Goal: Task Accomplishment & Management: Use online tool/utility

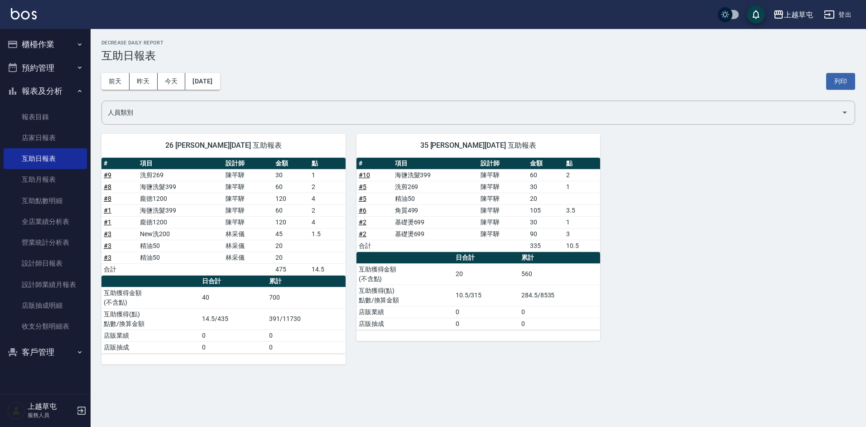
click at [38, 47] on button "櫃檯作業" at bounding box center [45, 45] width 83 height 24
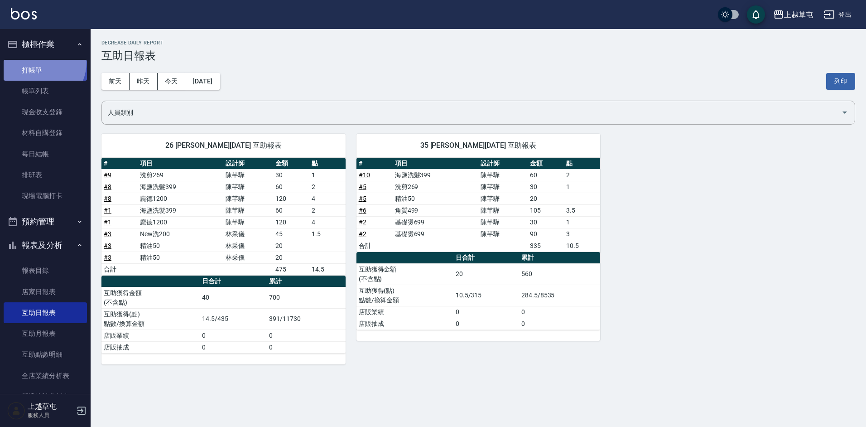
click at [37, 62] on link "打帳單" at bounding box center [45, 70] width 83 height 21
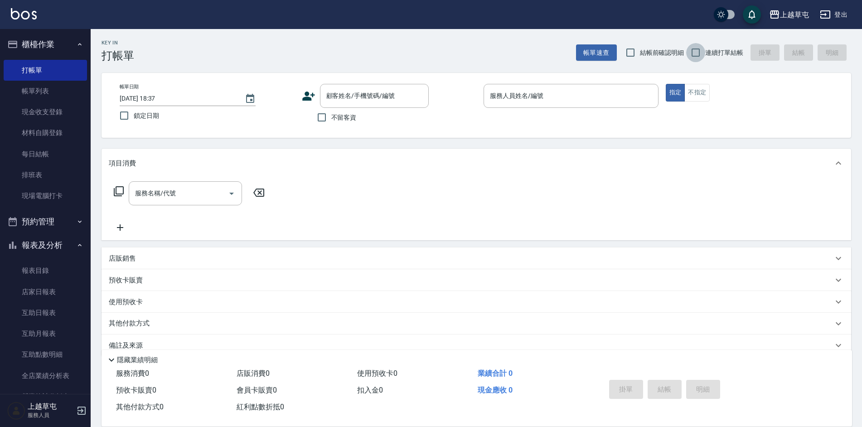
click at [691, 54] on input "連續打單結帳" at bounding box center [695, 52] width 19 height 19
checkbox input "true"
click at [324, 117] on input "不留客資" at bounding box center [321, 117] width 19 height 19
checkbox input "true"
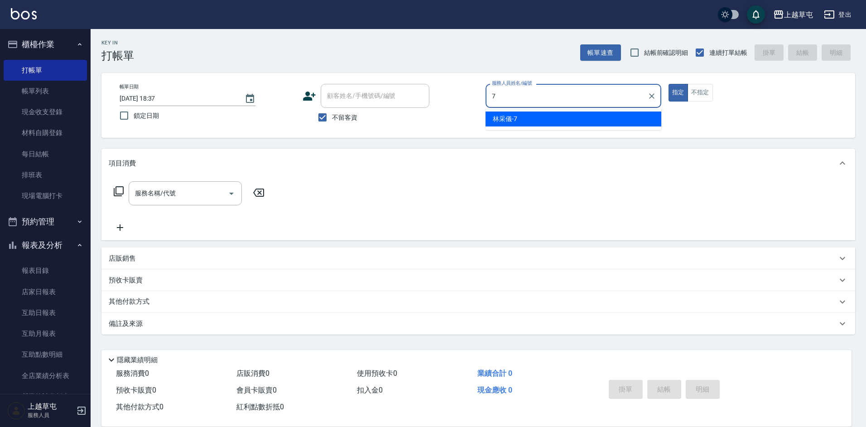
type input "[PERSON_NAME]-7"
type button "true"
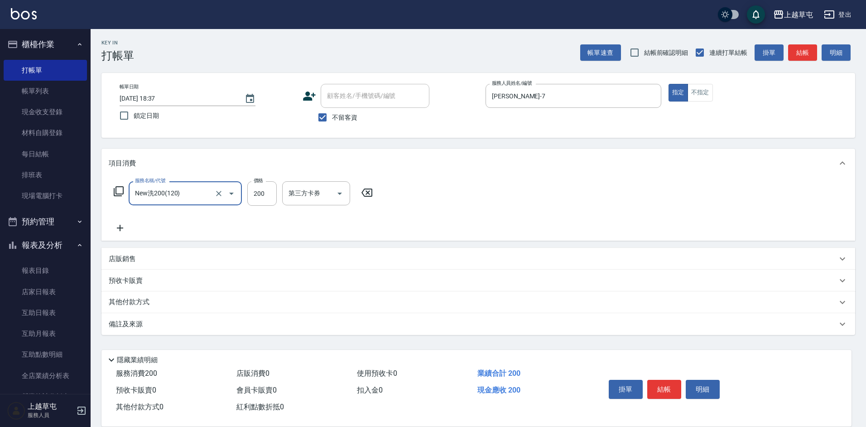
type input "New洗200(120)"
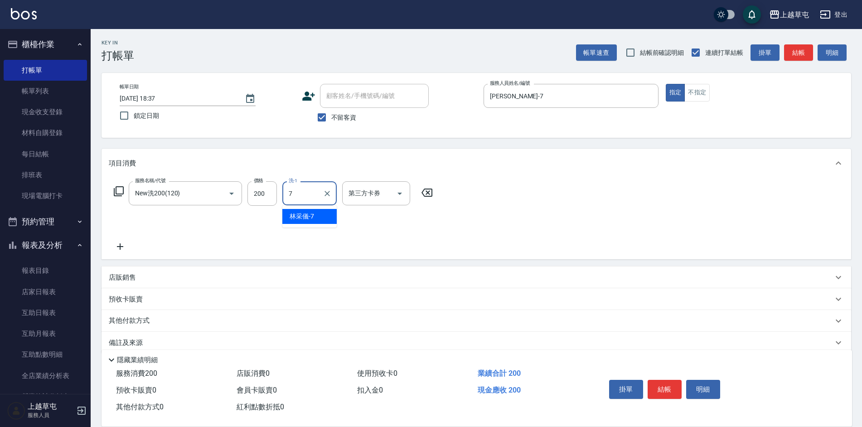
type input "[PERSON_NAME]-7"
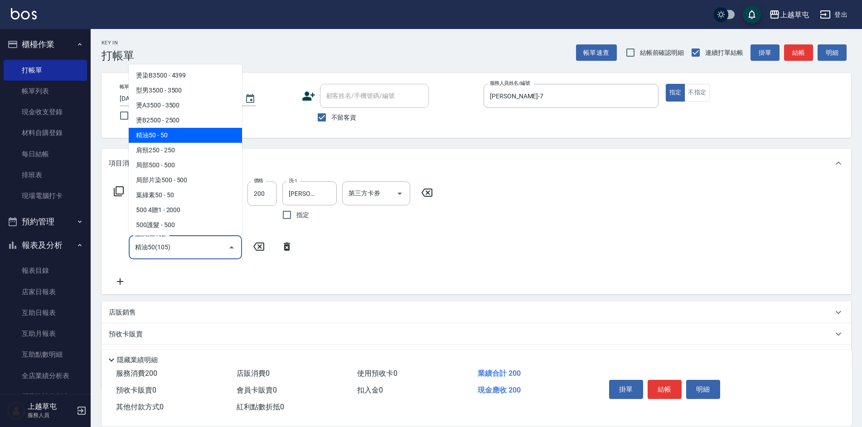
type input "精油50(105)"
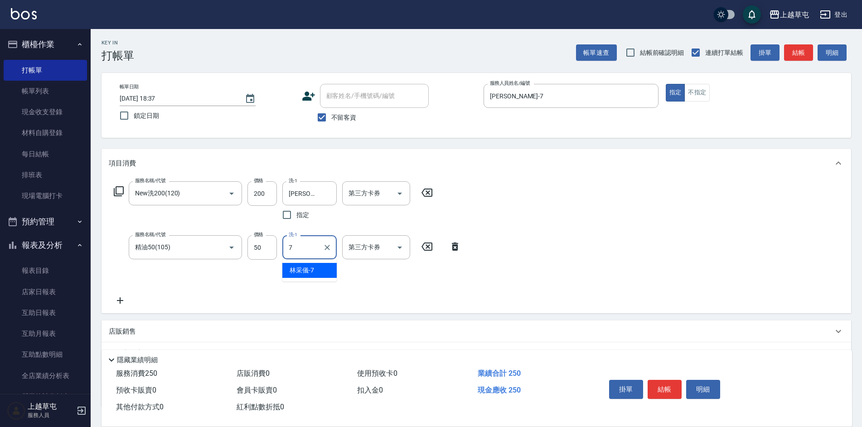
type input "[PERSON_NAME]-7"
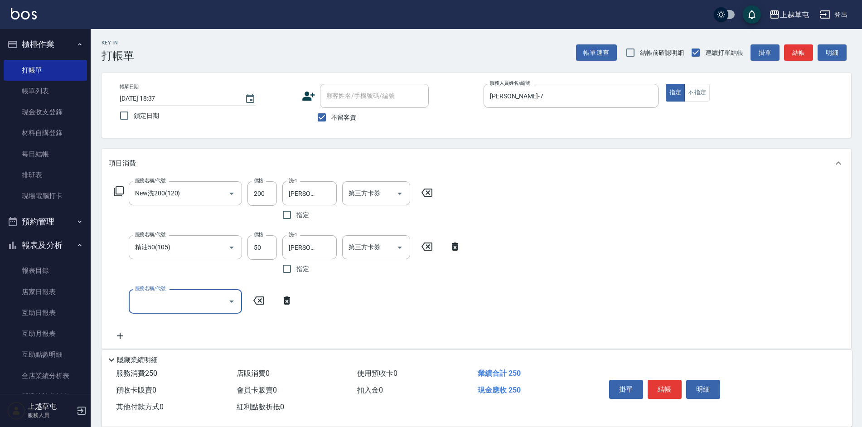
type input "ㄞ"
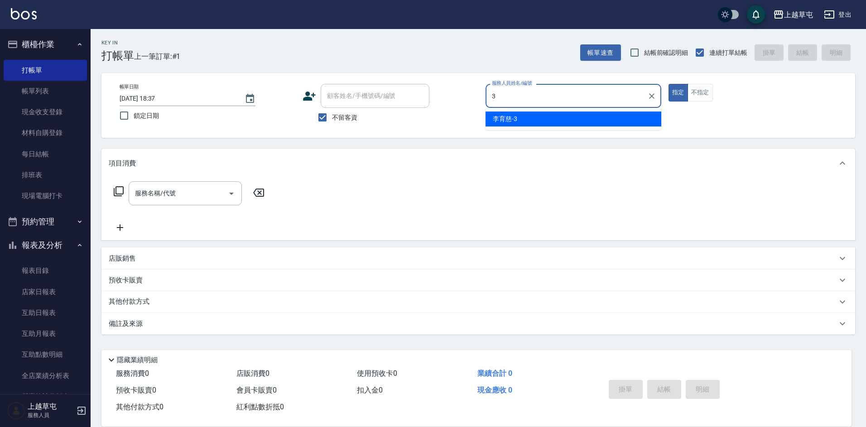
type input "[PERSON_NAME]3"
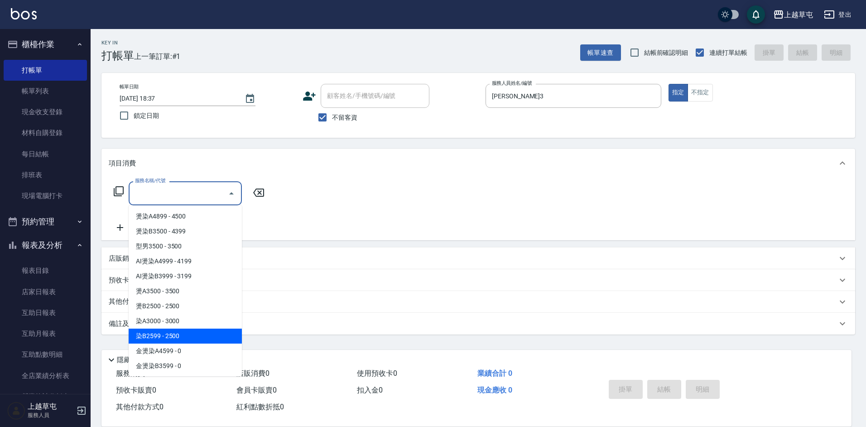
type input "染B2599(42)"
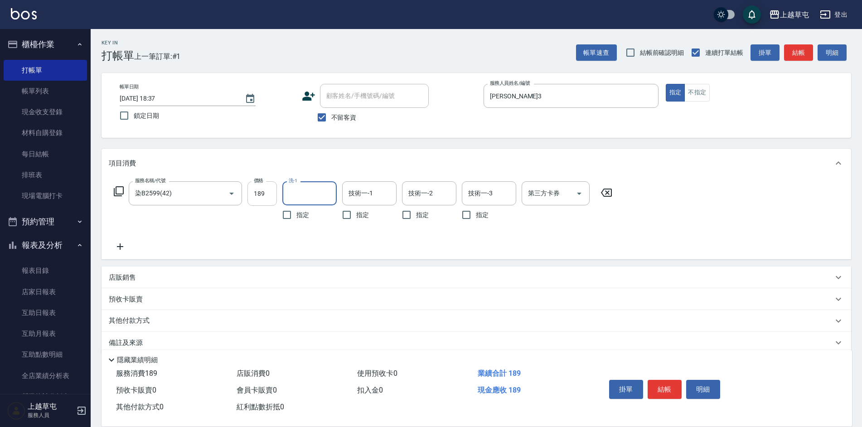
click at [270, 194] on input "189" at bounding box center [261, 193] width 29 height 24
type input "1899"
type input "[PERSON_NAME]-35"
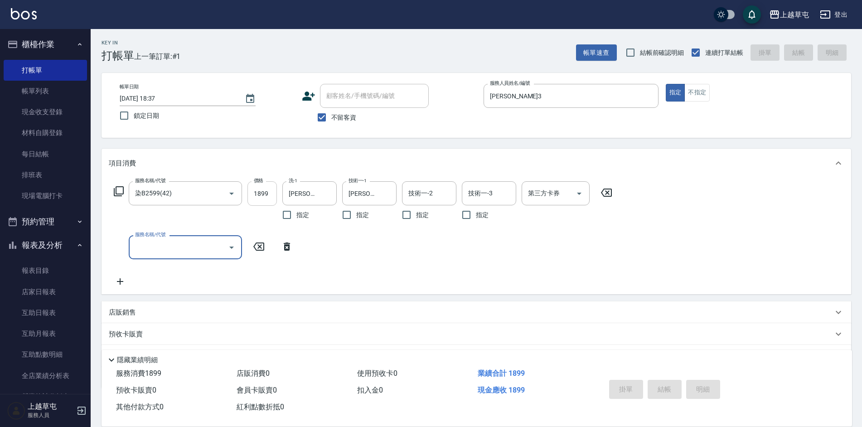
type input "[DATE] 18:38"
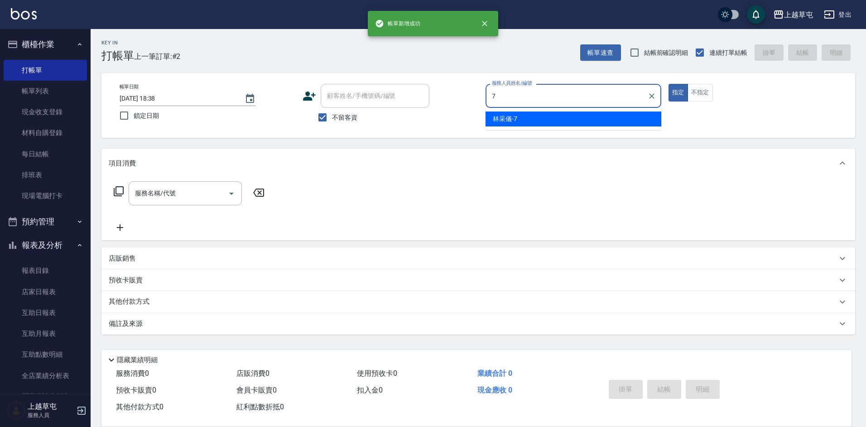
type input "[PERSON_NAME]-7"
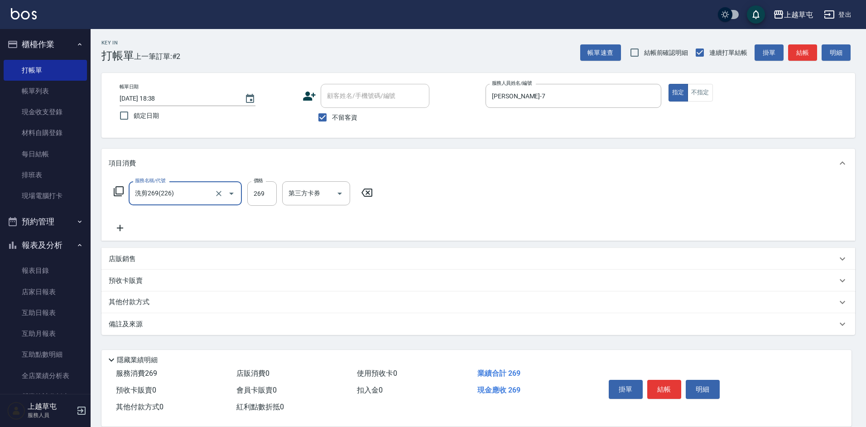
type input "洗剪269(226)"
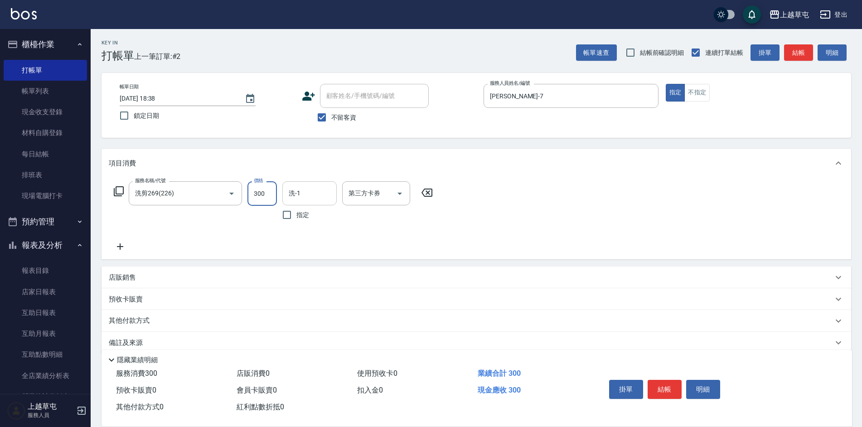
type input "300"
click at [310, 191] on input "洗-1" at bounding box center [309, 193] width 46 height 16
type input "[PERSON_NAME]-7"
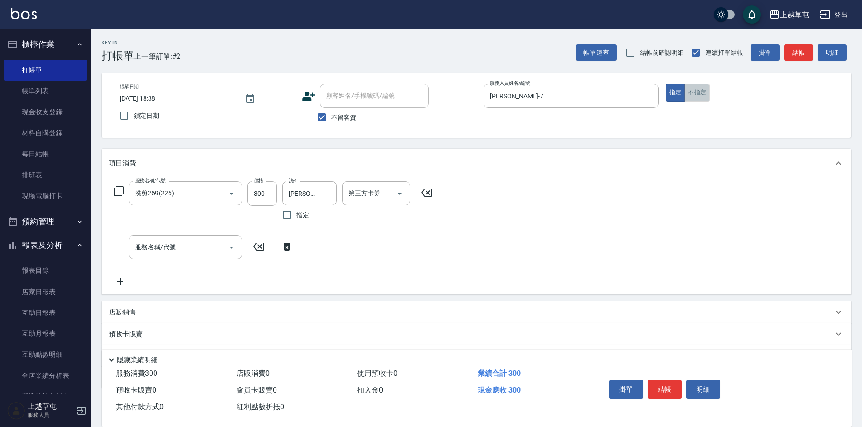
click at [705, 91] on button "不指定" at bounding box center [696, 93] width 25 height 18
type button "false"
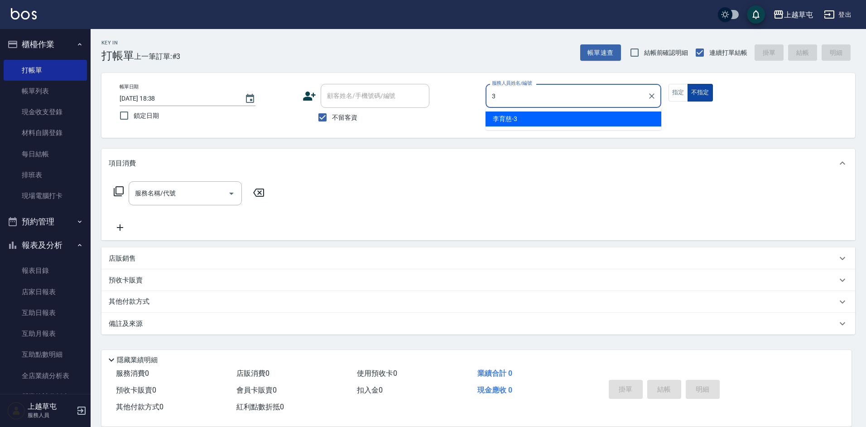
type input "[PERSON_NAME]3"
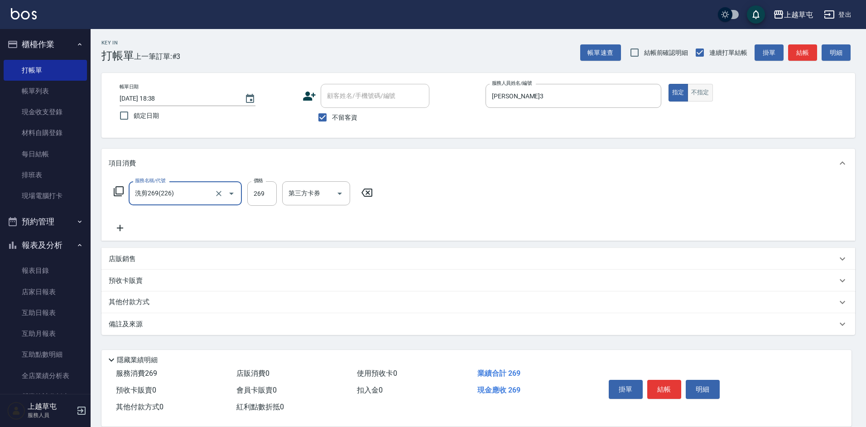
type input "洗剪269(226)"
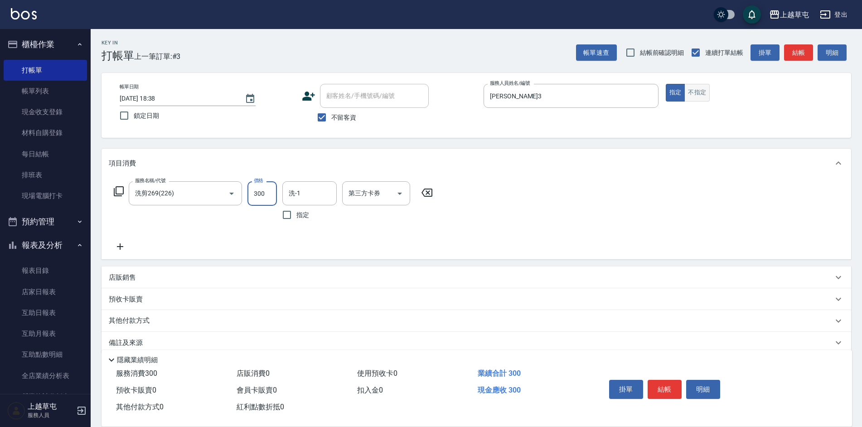
type input "300"
type input "[PERSON_NAME]-7"
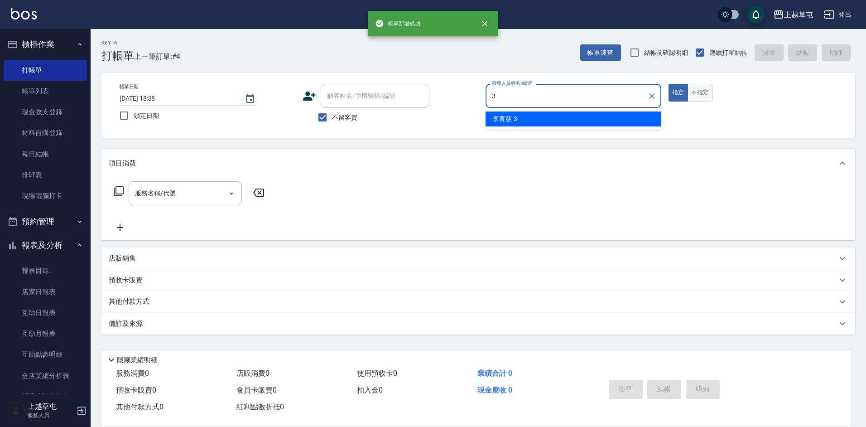
type input "[PERSON_NAME]3"
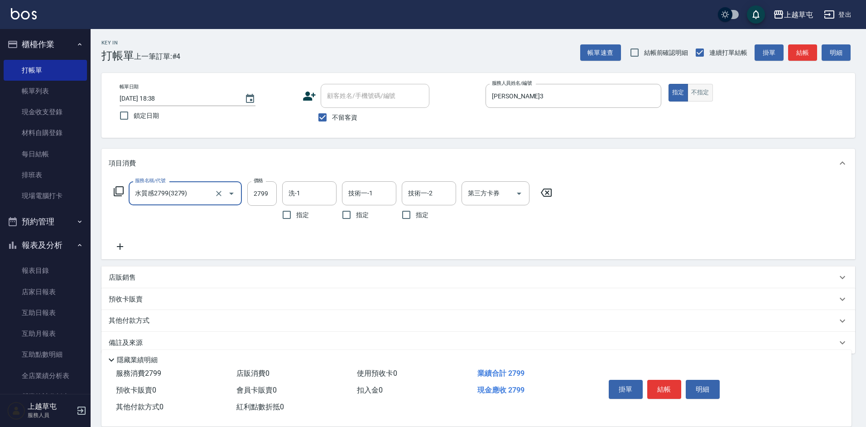
type input "水質感2799(3279)"
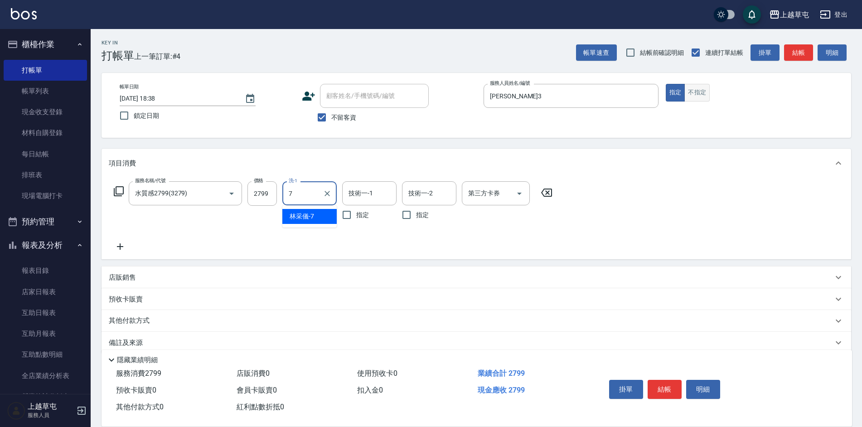
type input "[PERSON_NAME]-7"
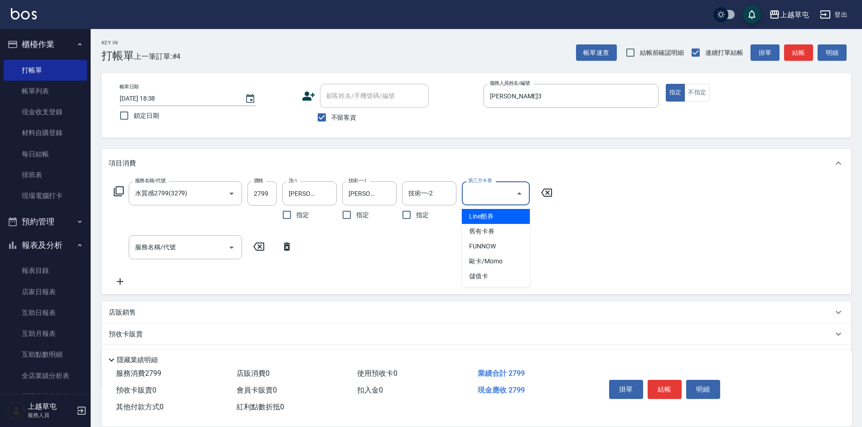
click at [487, 186] on div "第三方卡券 第三方卡券" at bounding box center [496, 193] width 68 height 24
click at [492, 276] on span "儲值卡" at bounding box center [496, 276] width 68 height 15
type input "儲值卡"
click at [595, 266] on div "服務名稱/代號 水質感2799(3279) 服務名稱/代號 價格 2799 價格 洗-1 [PERSON_NAME]-7 洗-1 指定 技術一-1 [PERS…" at bounding box center [476, 236] width 749 height 116
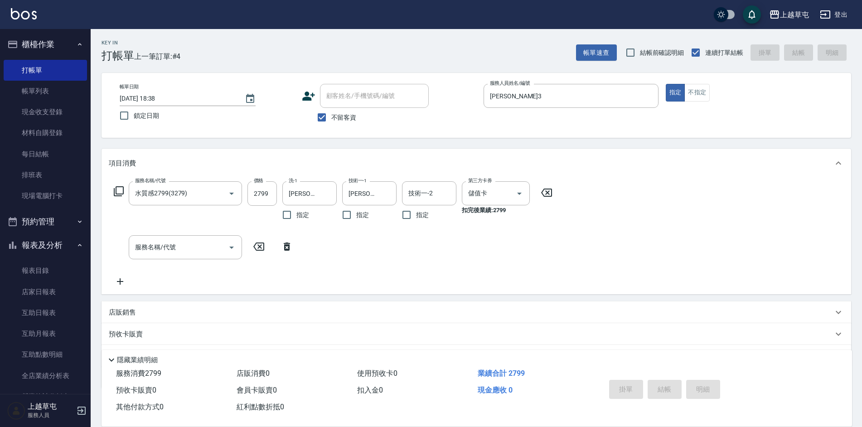
type input "[DATE] 18:39"
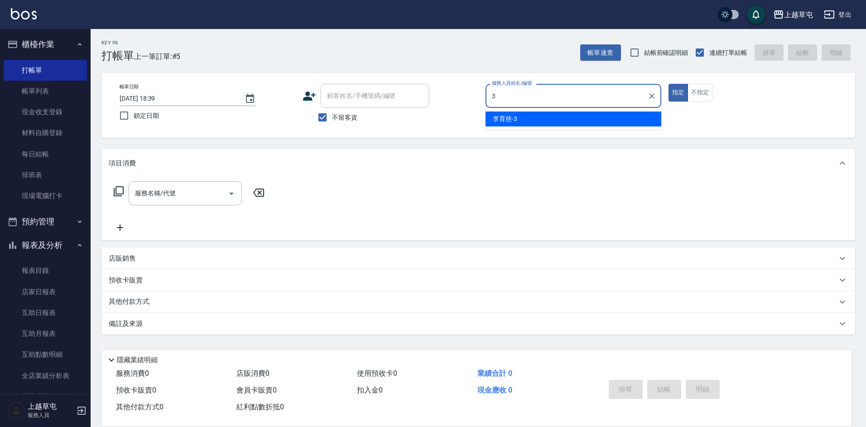
type input "[PERSON_NAME]3"
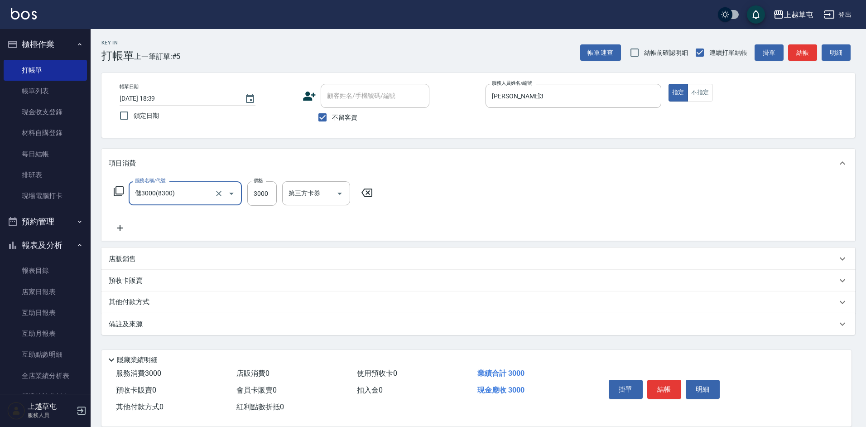
type input "儲3000(8300)"
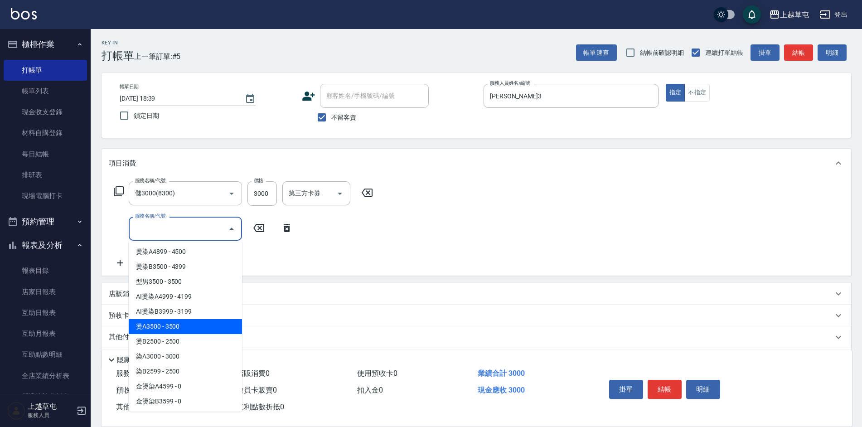
type input "燙A3500(31)"
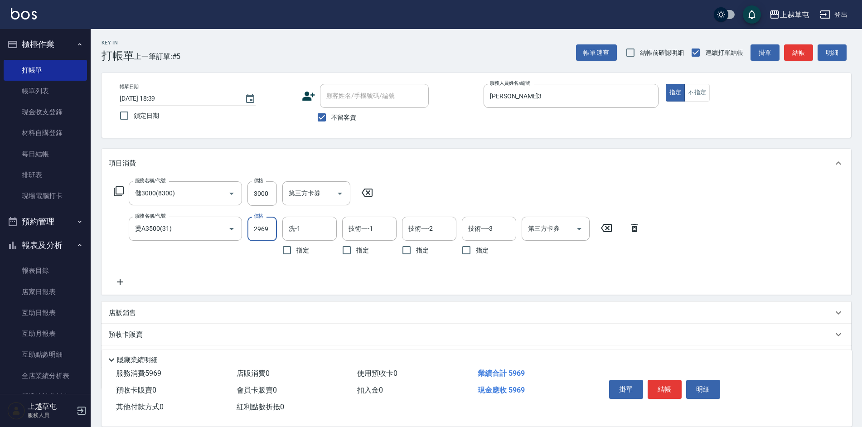
type input "2969"
type input "[PERSON_NAME]-7"
click at [553, 232] on div "第三方卡券 第三方卡券" at bounding box center [556, 229] width 68 height 24
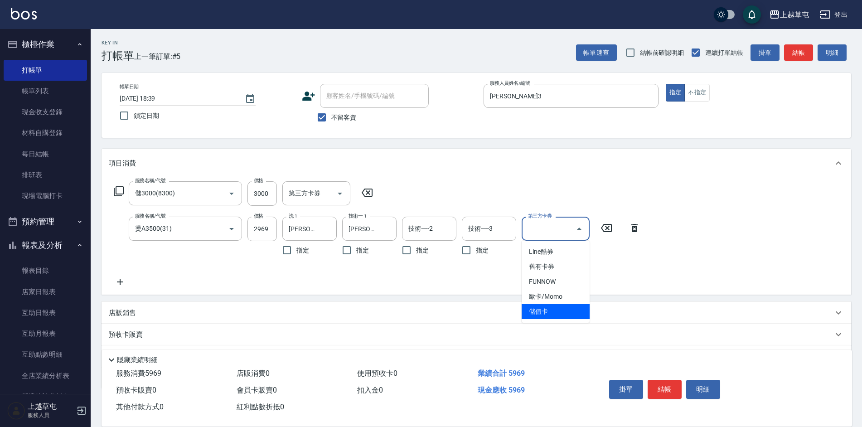
click at [561, 316] on span "儲值卡" at bounding box center [556, 311] width 68 height 15
type input "儲值卡"
click at [624, 307] on div "店販銷售" at bounding box center [476, 313] width 749 height 22
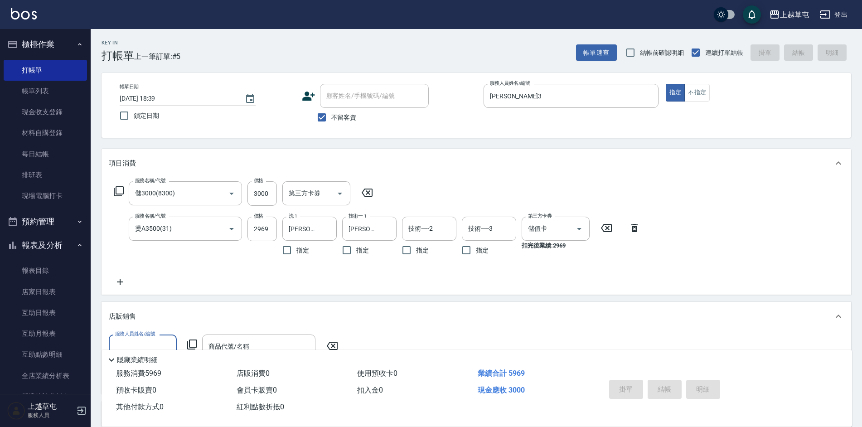
type input "[DATE] 18:40"
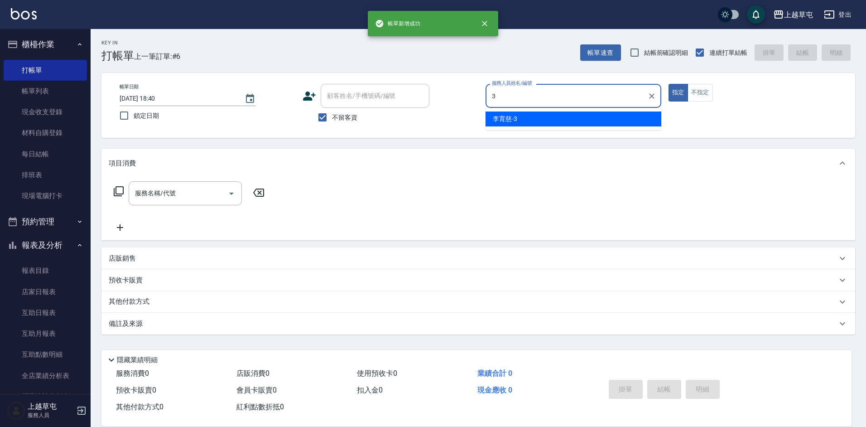
type input "[PERSON_NAME]3"
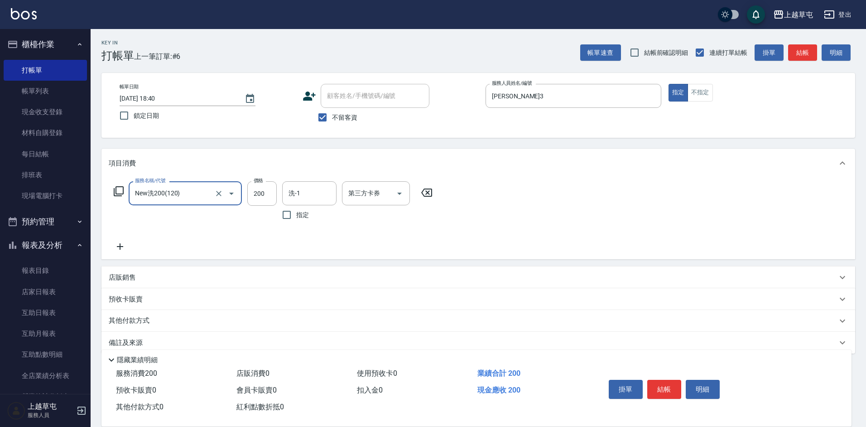
type input "New洗200(120)"
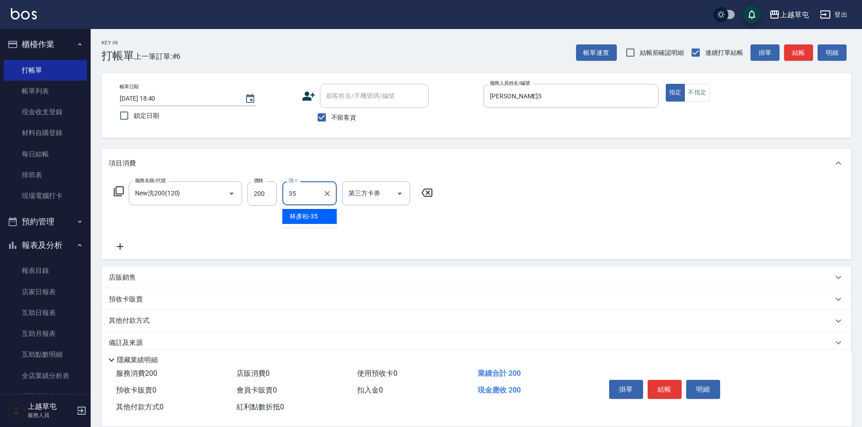
type input "[PERSON_NAME]-35"
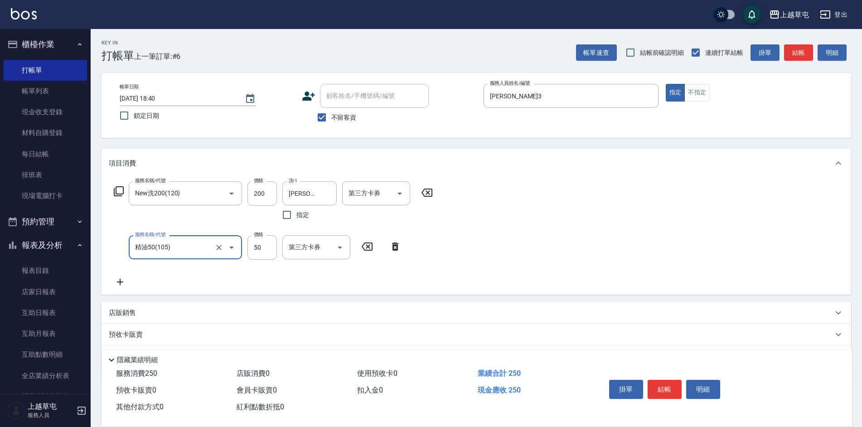
type input "精油50(105)"
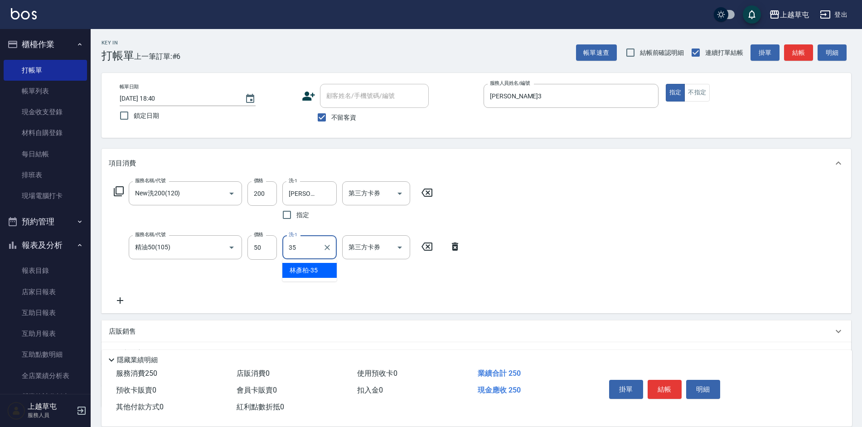
type input "[PERSON_NAME]-35"
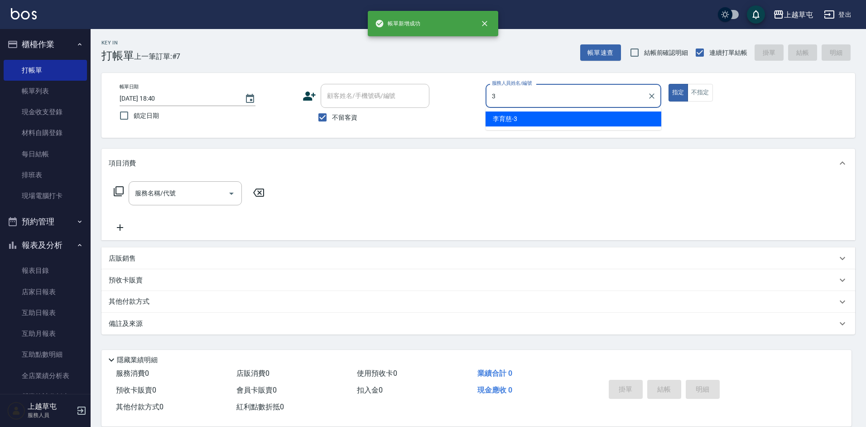
type input "[PERSON_NAME]3"
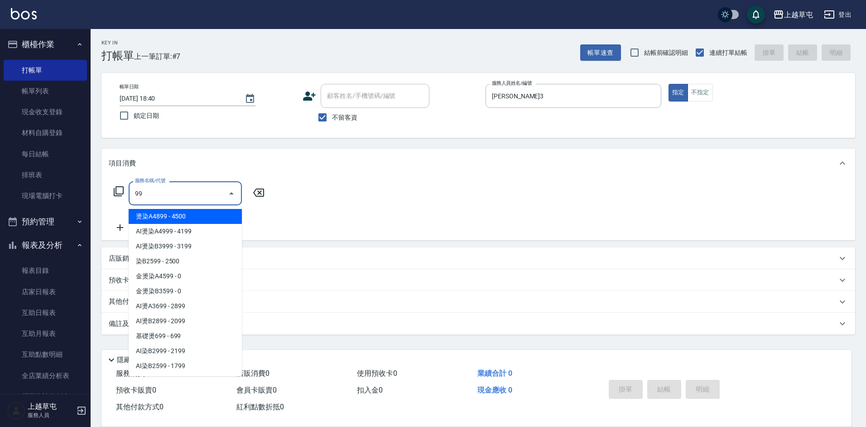
type input "9"
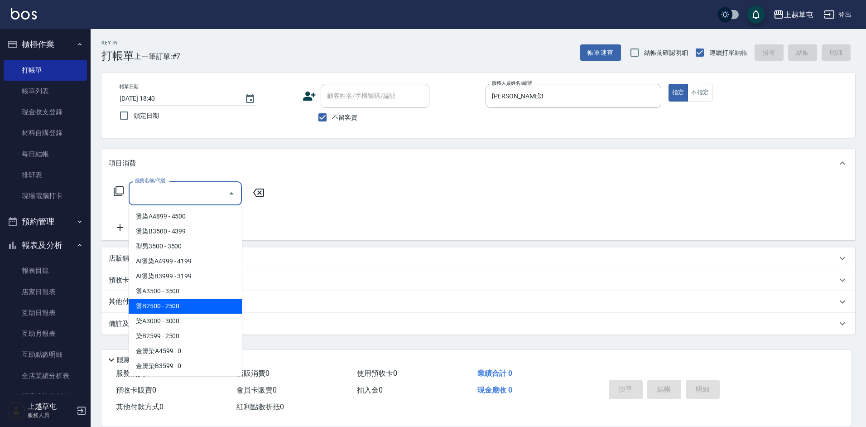
type input "燙B2500(32)"
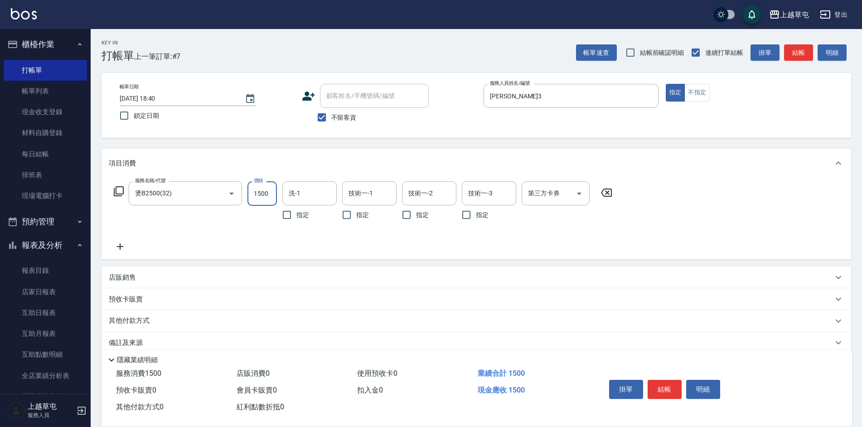
type input "1500"
type input "[PERSON_NAME]3"
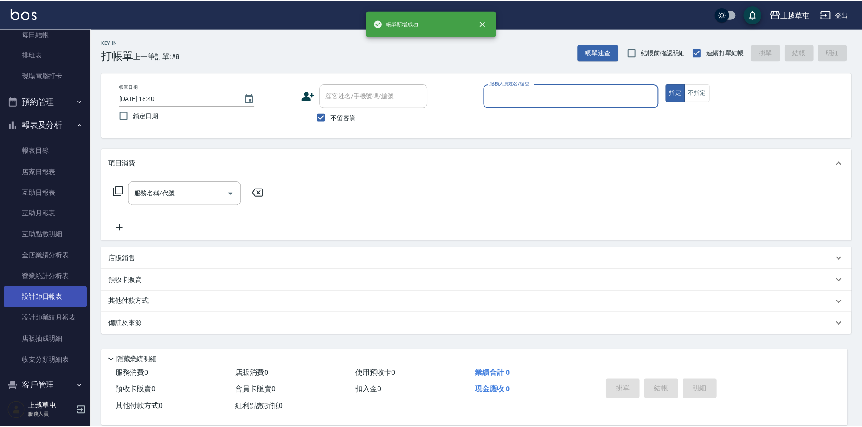
scroll to position [135, 0]
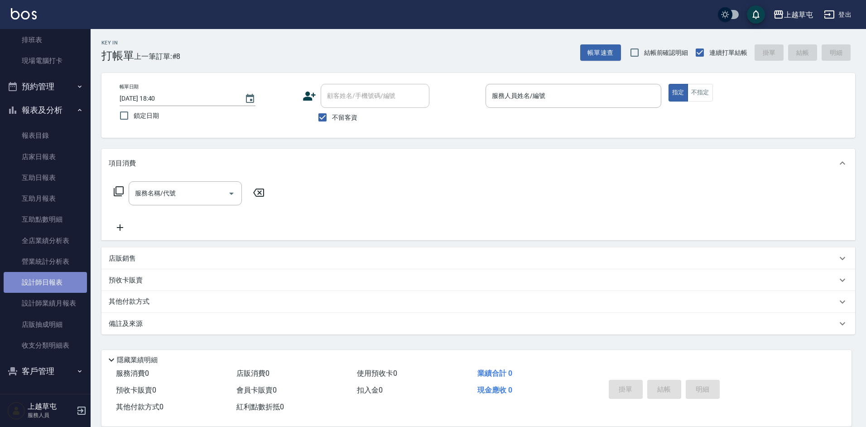
click at [51, 288] on link "設計師日報表" at bounding box center [45, 282] width 83 height 21
